Goal: Navigation & Orientation: Find specific page/section

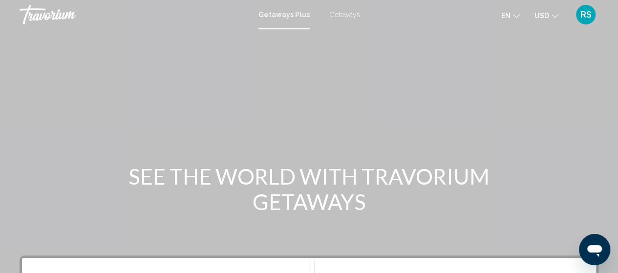
click at [515, 16] on icon "Change language" at bounding box center [516, 16] width 7 height 7
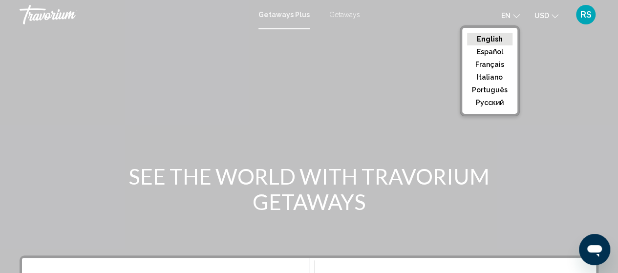
click at [515, 16] on icon "Change language" at bounding box center [516, 16] width 7 height 7
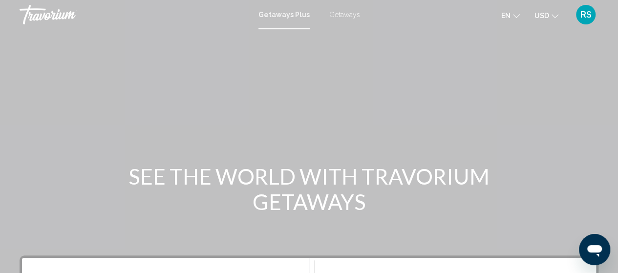
click at [554, 13] on icon "Change currency" at bounding box center [555, 16] width 7 height 7
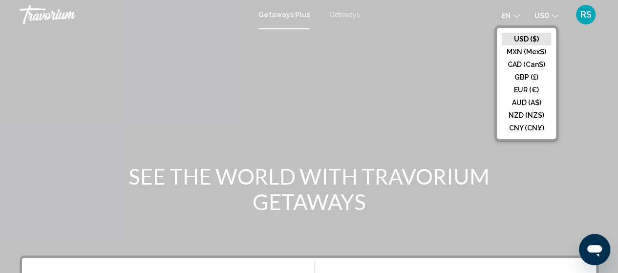
click at [554, 13] on icon "Change currency" at bounding box center [555, 16] width 7 height 7
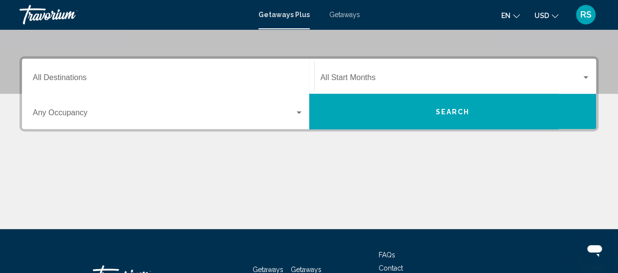
scroll to position [197, 0]
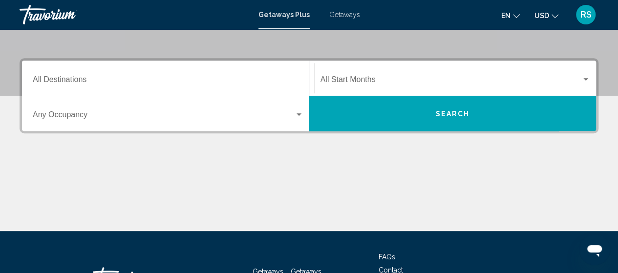
click at [345, 15] on span "Getaways" at bounding box center [344, 15] width 31 height 8
